Goal: Information Seeking & Learning: Learn about a topic

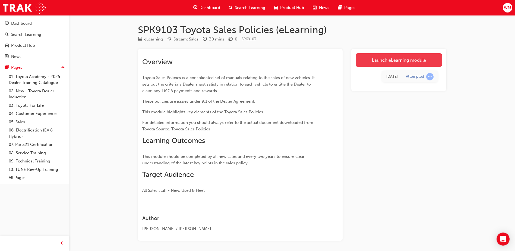
click at [391, 61] on link "Launch eLearning module" at bounding box center [398, 60] width 86 height 14
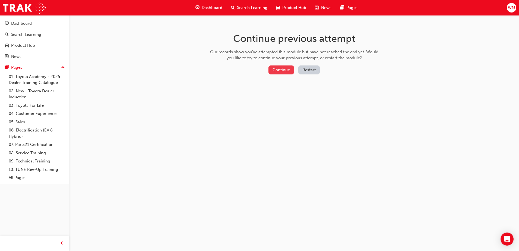
click at [281, 70] on button "Continue" at bounding box center [281, 69] width 26 height 9
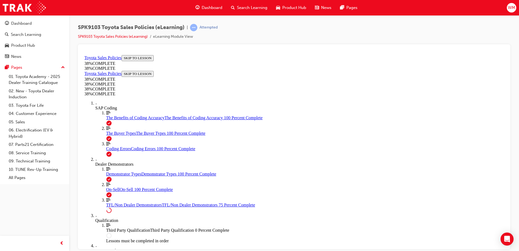
scroll to position [73, 0]
